Goal: Check status: Check status

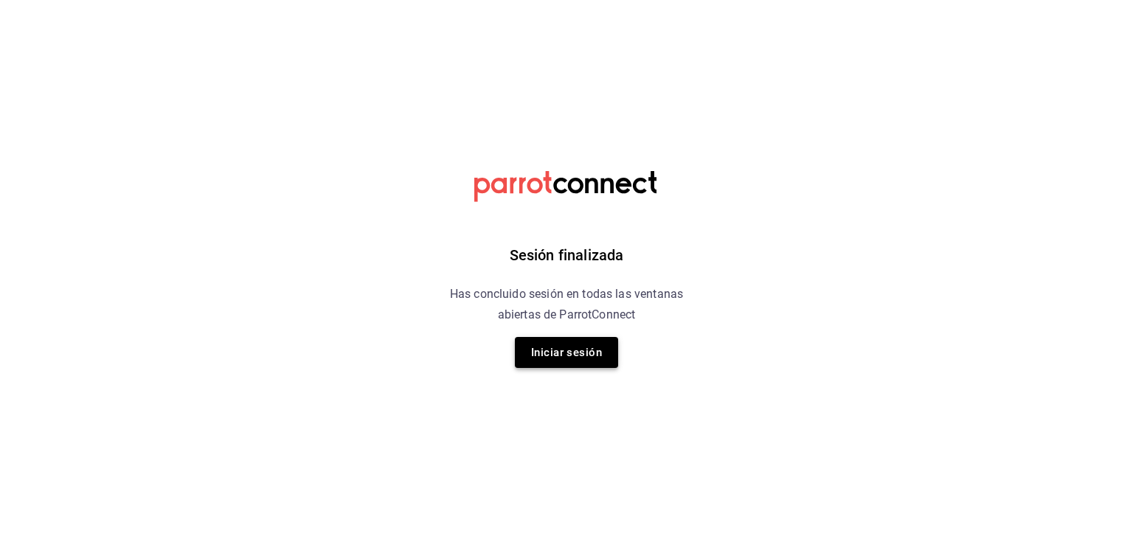
click at [601, 362] on button "Iniciar sesión" at bounding box center [566, 352] width 103 height 31
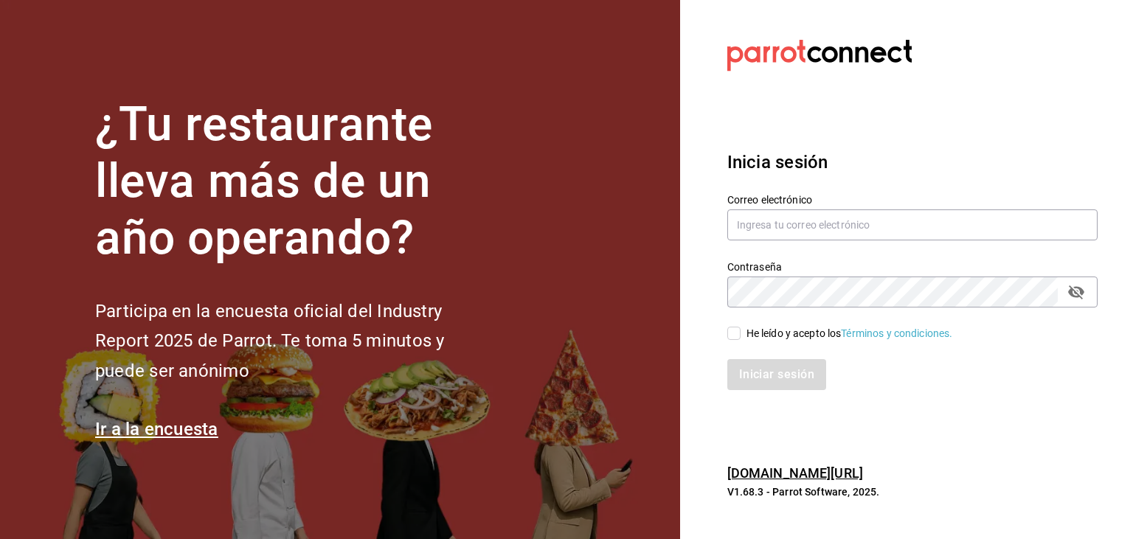
type input "[EMAIL_ADDRESS][DOMAIN_NAME]"
click at [731, 332] on input "He leído y acepto los Términos y condiciones." at bounding box center [733, 333] width 13 height 13
checkbox input "true"
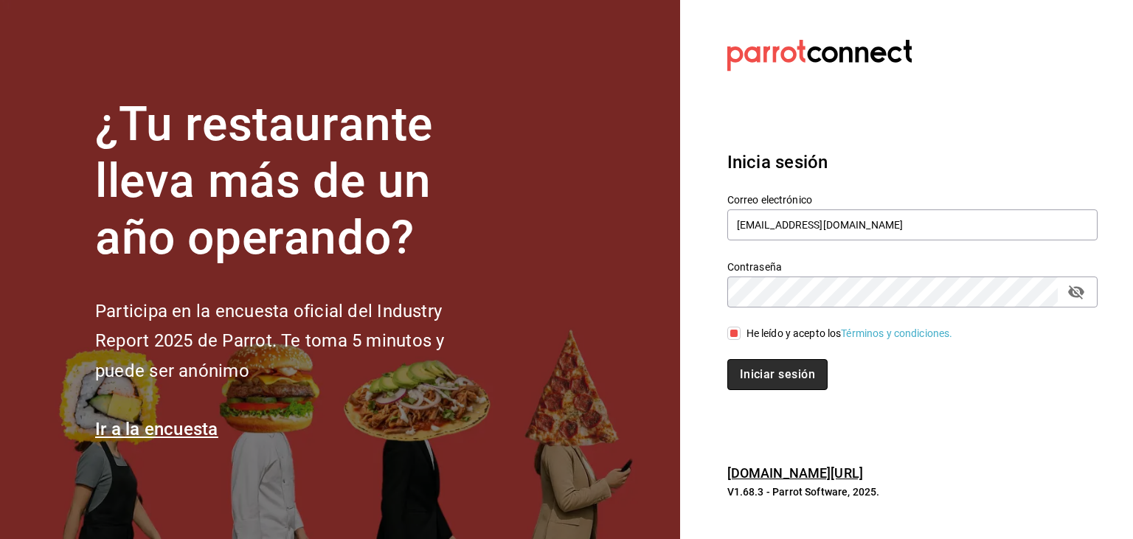
click at [747, 363] on button "Iniciar sesión" at bounding box center [777, 374] width 100 height 31
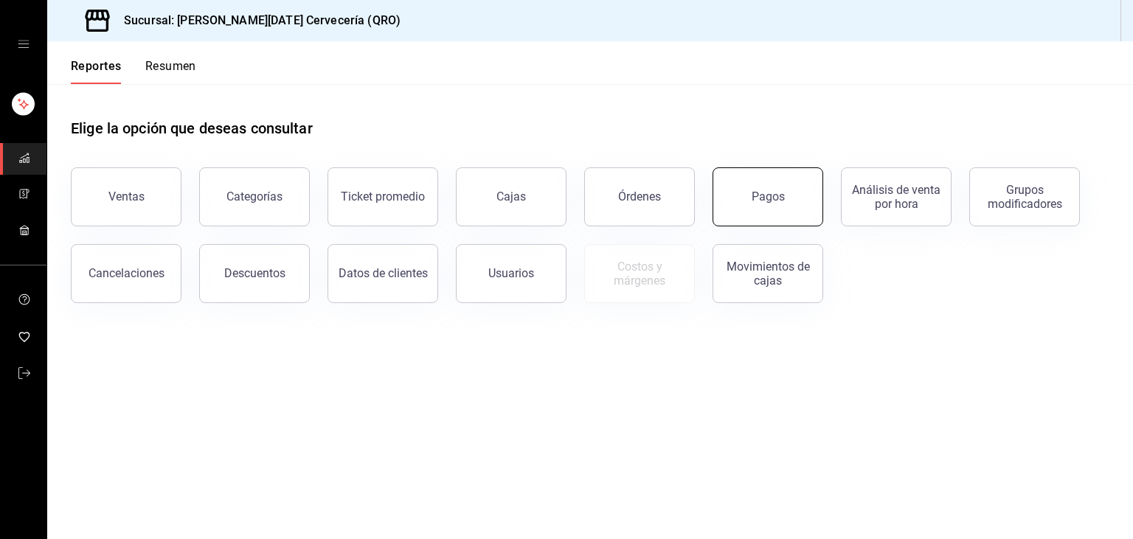
click at [775, 218] on button "Pagos" at bounding box center [768, 196] width 111 height 59
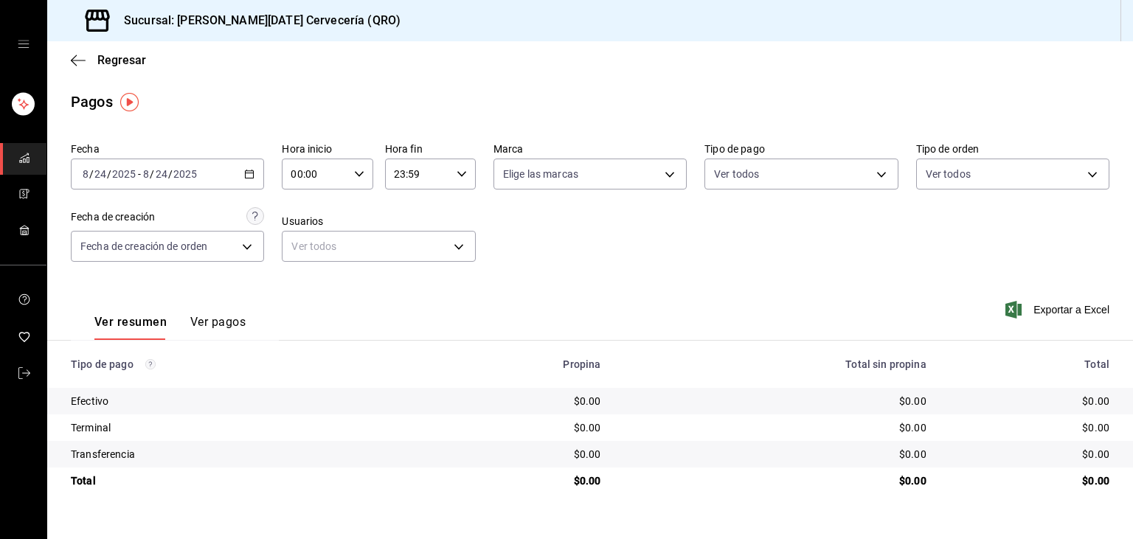
click at [249, 170] on icon "button" at bounding box center [249, 174] width 10 height 10
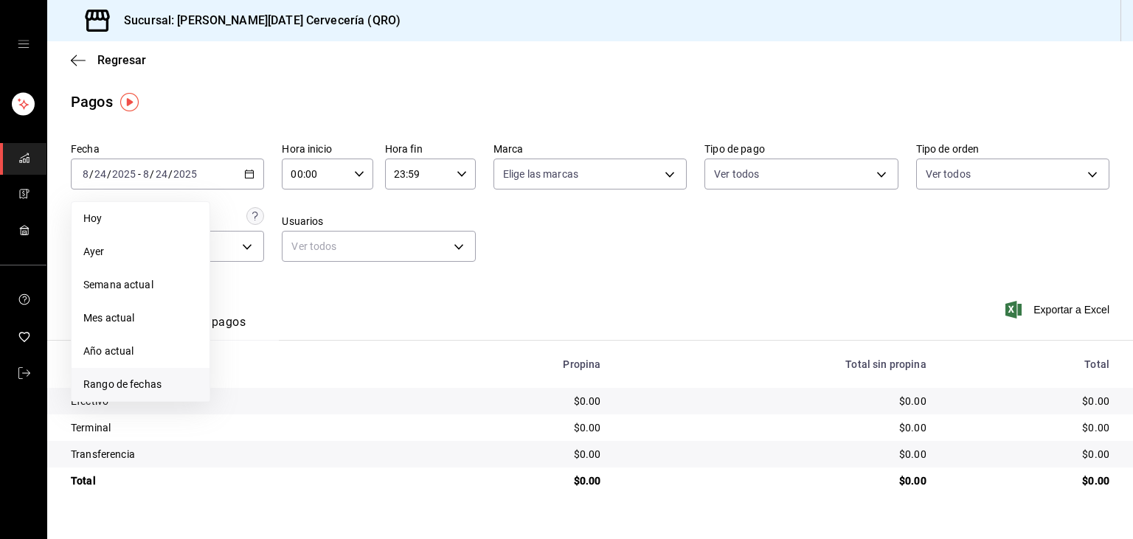
click at [166, 386] on span "Rango de fechas" at bounding box center [140, 384] width 114 height 15
click at [321, 369] on abbr "21" at bounding box center [319, 369] width 10 height 10
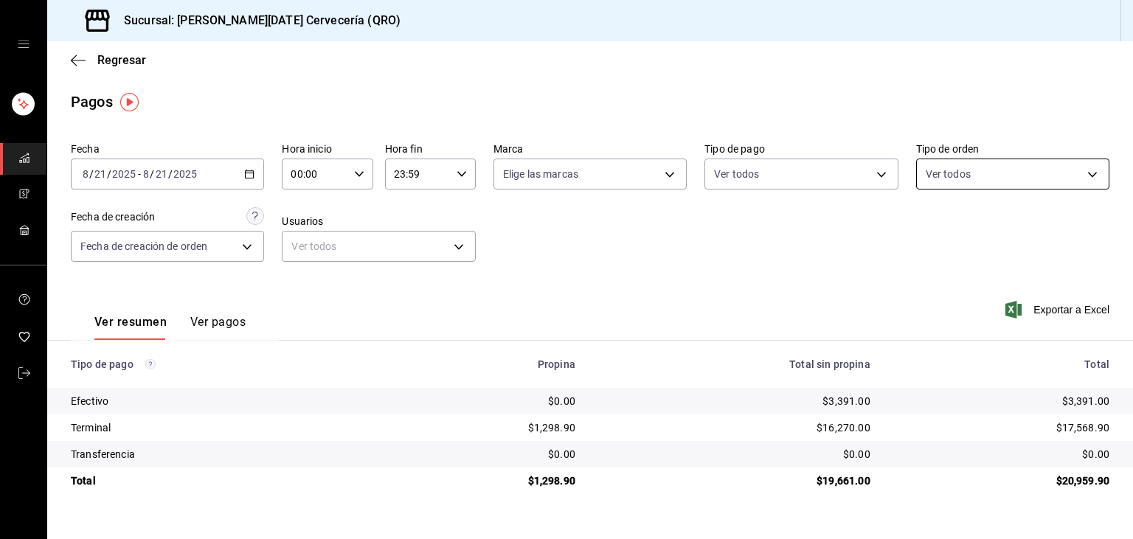
click at [933, 161] on body "Sucursal: Santo Domingo Cervecería (QRO) Regresar Pagos Fecha 2025-08-21 8 / 21…" at bounding box center [566, 269] width 1133 height 539
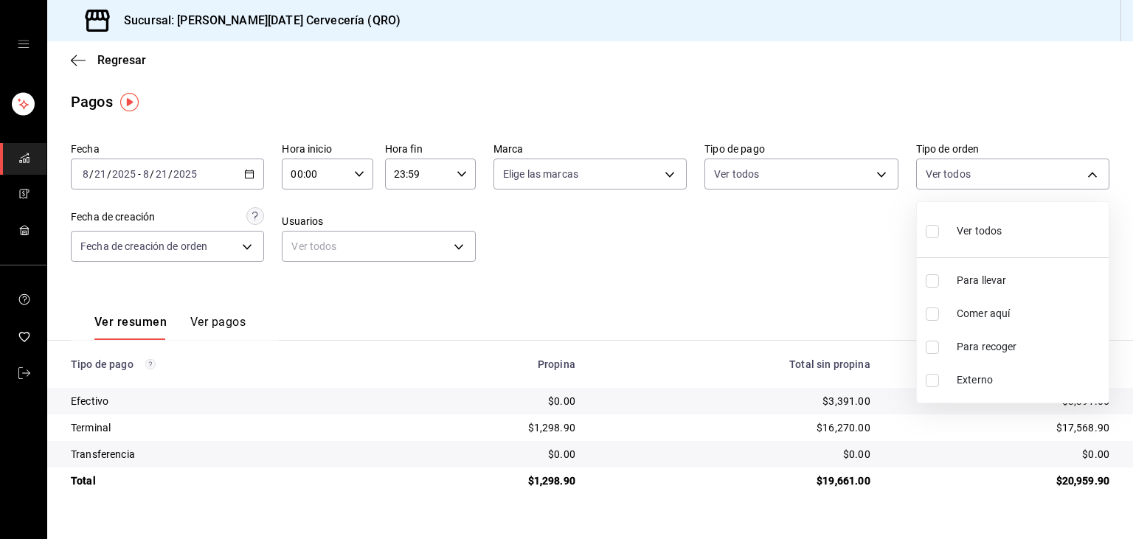
click at [990, 320] on span "Comer aquí" at bounding box center [1030, 313] width 146 height 15
type input "7cea922f-db2b-4f63-883f-4c13e90324fe"
checkbox input "true"
click at [751, 309] on div at bounding box center [566, 269] width 1133 height 539
click at [1002, 174] on body "Sucursal: Santo Domingo Cervecería (QRO) Regresar Pagos Fecha 2025-08-21 8 / 21…" at bounding box center [566, 269] width 1133 height 539
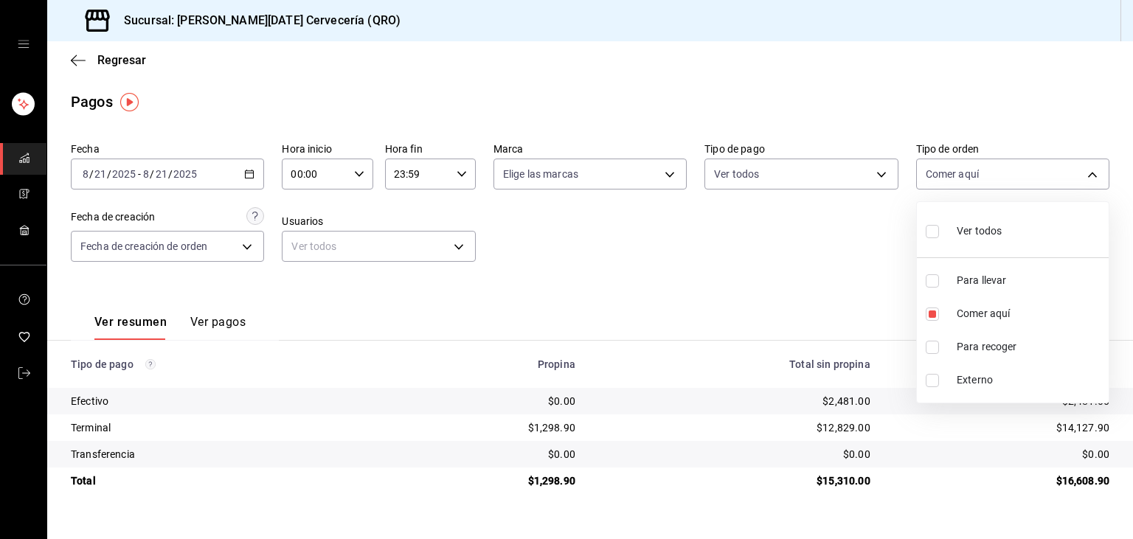
click at [952, 241] on div "Ver todos" at bounding box center [964, 230] width 76 height 32
type input "06054625-2133-40c8-8d04-c757895a1155,7cea922f-db2b-4f63-883f-4c13e90324fe,6dca0…"
checkbox input "true"
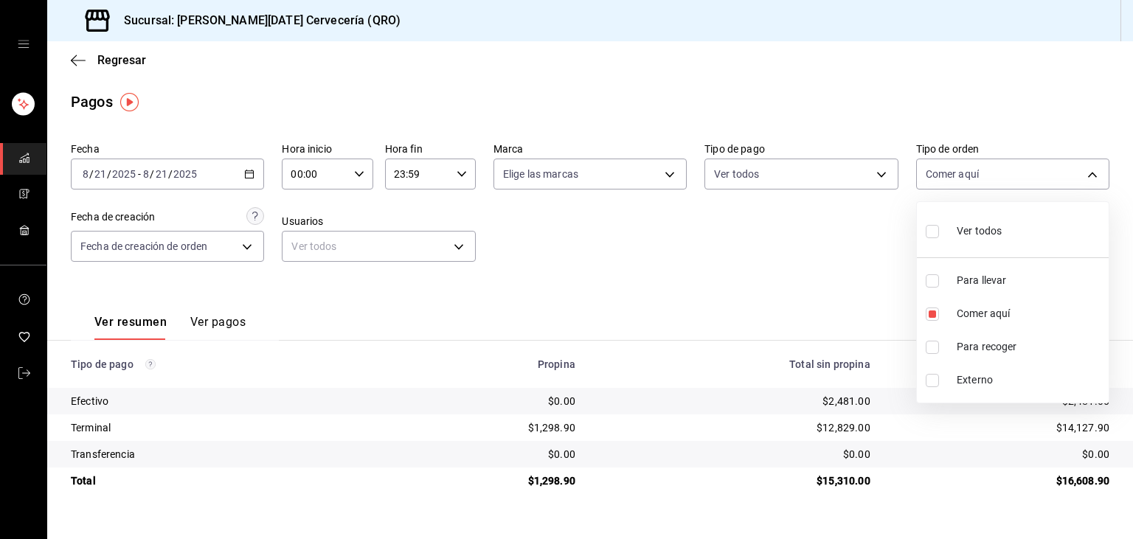
checkbox input "true"
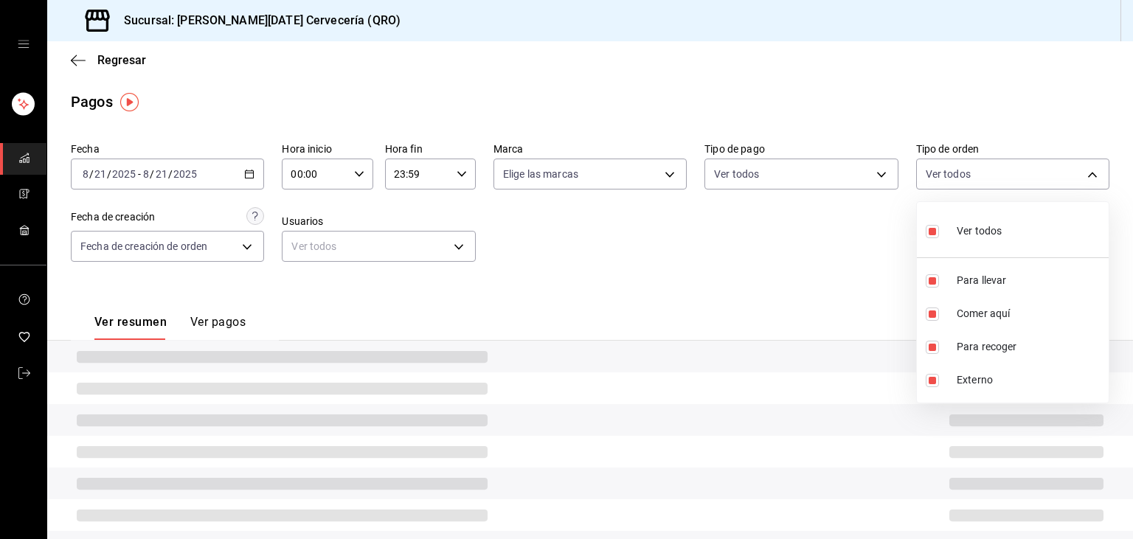
click at [952, 241] on div "Ver todos" at bounding box center [964, 230] width 76 height 32
checkbox input "false"
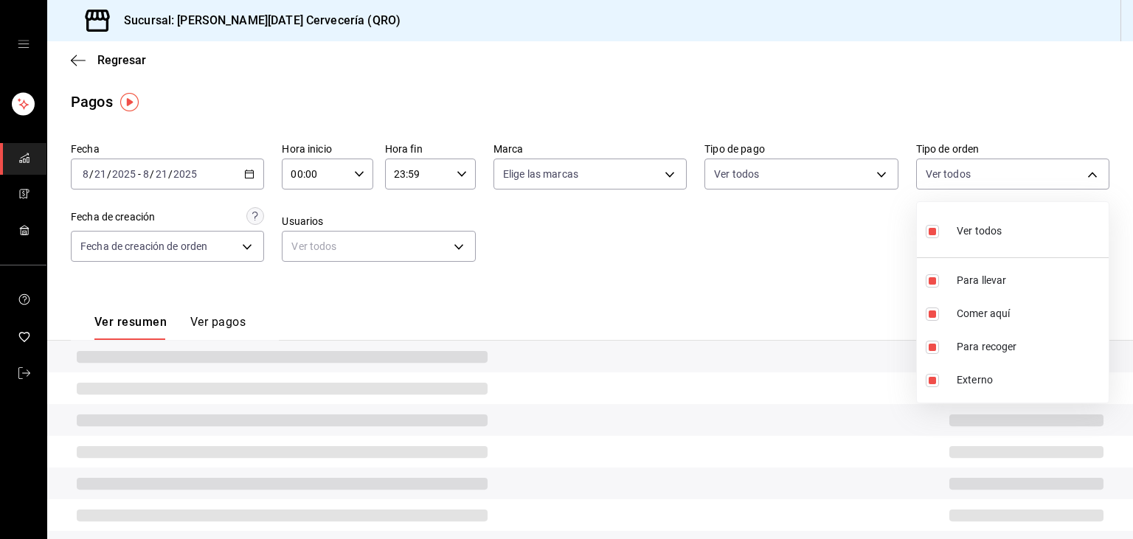
checkbox input "false"
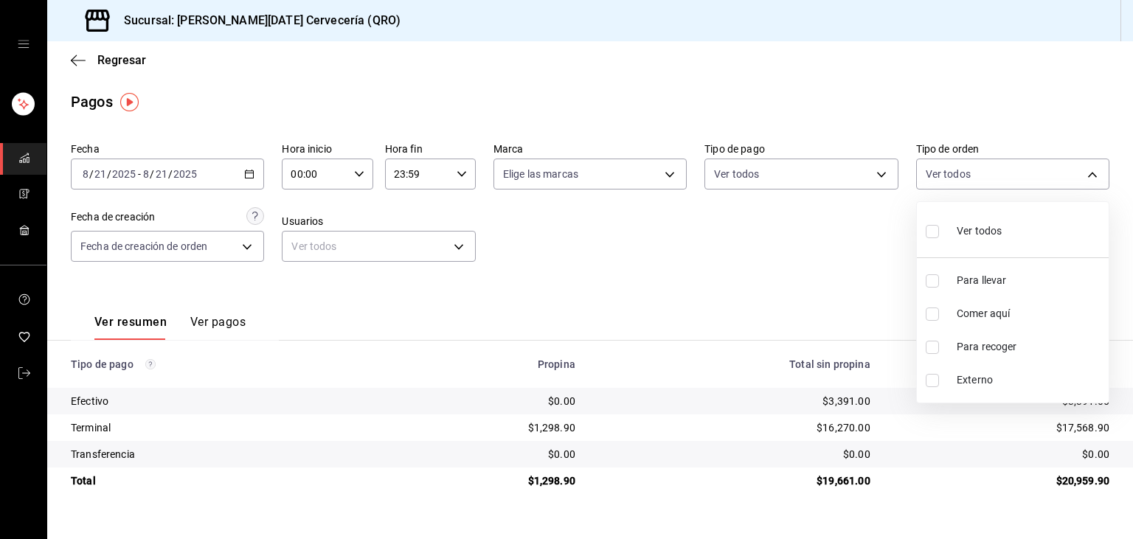
click at [967, 311] on span "Comer aquí" at bounding box center [1030, 313] width 146 height 15
type input "7cea922f-db2b-4f63-883f-4c13e90324fe"
checkbox input "true"
click at [208, 184] on div at bounding box center [566, 269] width 1133 height 539
click at [249, 180] on div "2025-08-21 8 / 21 / 2025 - 2025-08-21 8 / 21 / 2025" at bounding box center [167, 174] width 193 height 31
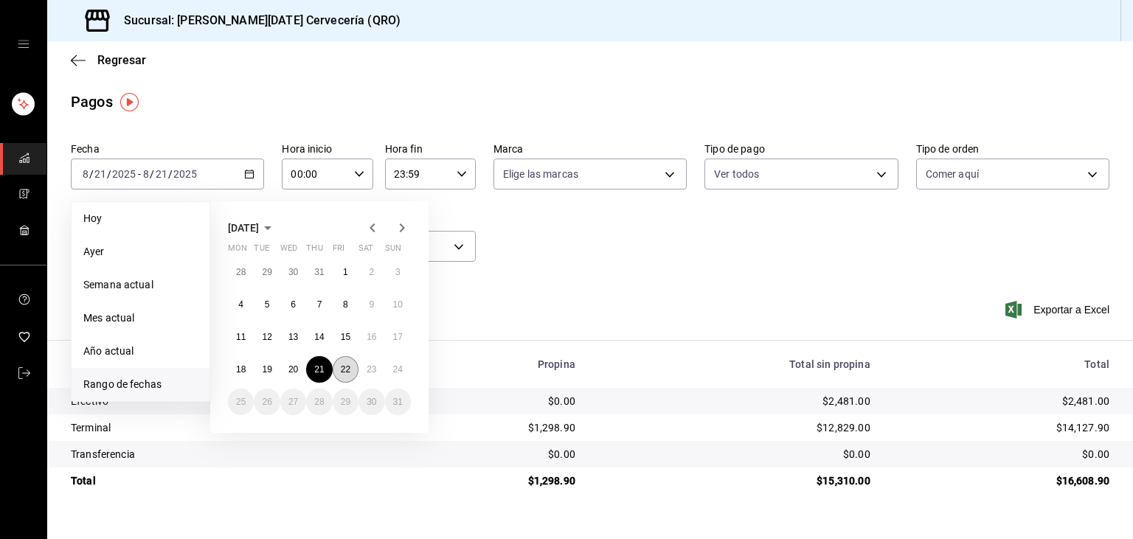
click at [345, 373] on abbr "22" at bounding box center [346, 369] width 10 height 10
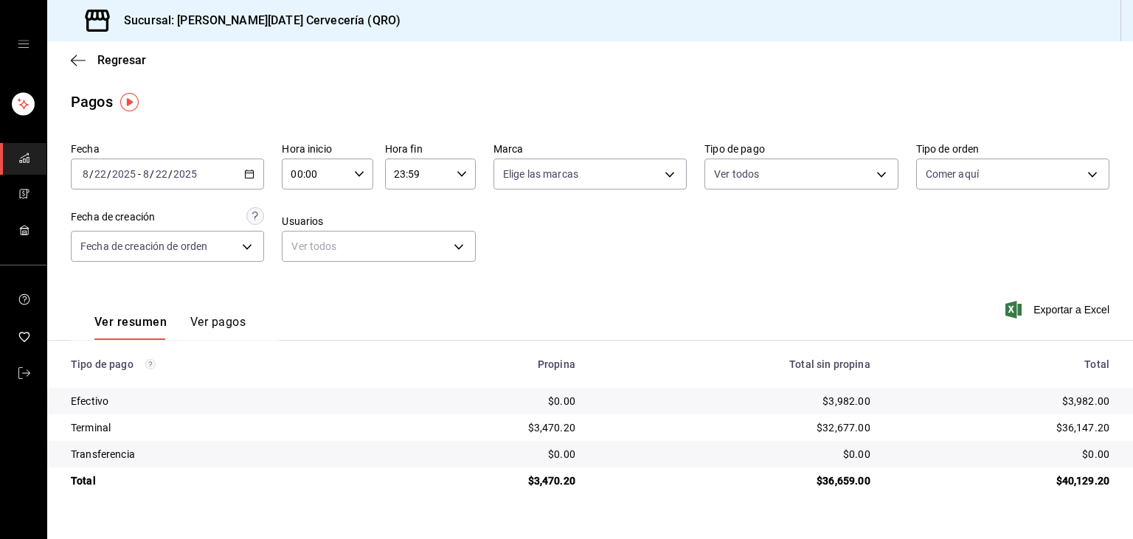
click at [252, 181] on div "2025-08-22 8 / 22 / 2025 - 2025-08-22 8 / 22 / 2025" at bounding box center [167, 174] width 193 height 31
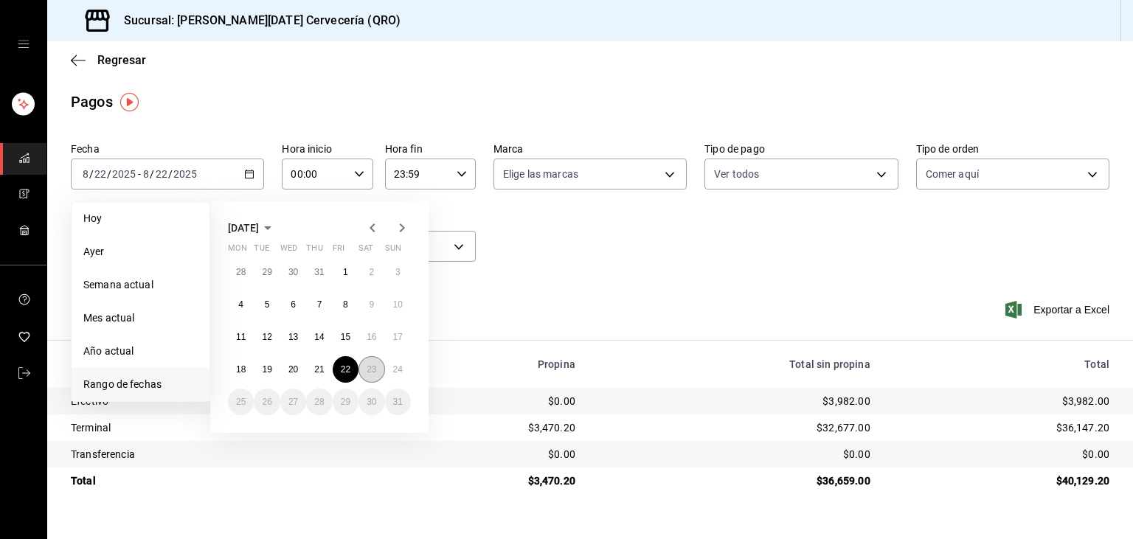
click at [370, 372] on abbr "23" at bounding box center [372, 369] width 10 height 10
